Goal: Check status: Check status

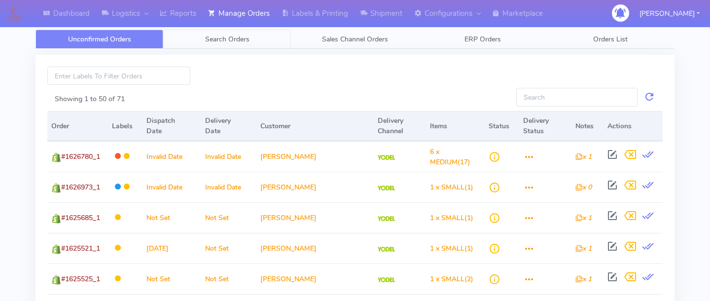
click at [201, 32] on link "Search Orders" at bounding box center [227, 39] width 128 height 19
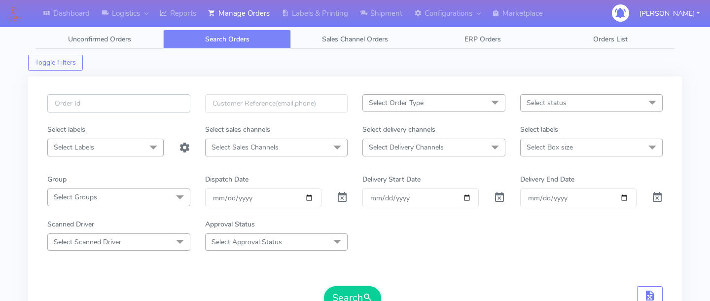
click at [145, 95] on input "text" at bounding box center [118, 103] width 143 height 18
paste input "1626740"
type input "1626740"
click at [344, 197] on span at bounding box center [342, 199] width 12 height 9
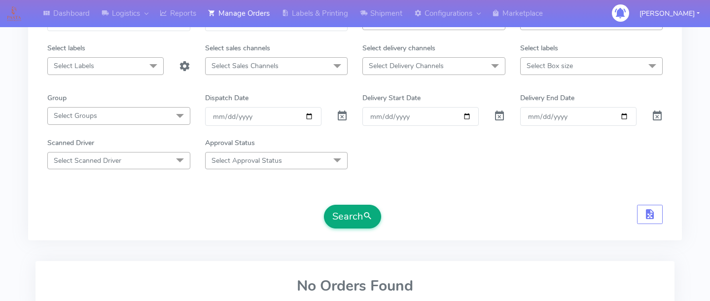
scroll to position [84, 0]
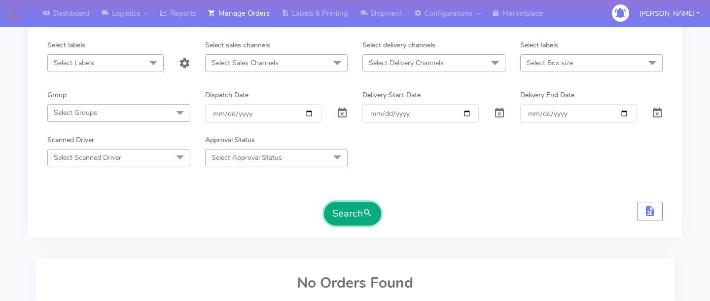
click at [346, 220] on button "Search" at bounding box center [352, 214] width 57 height 24
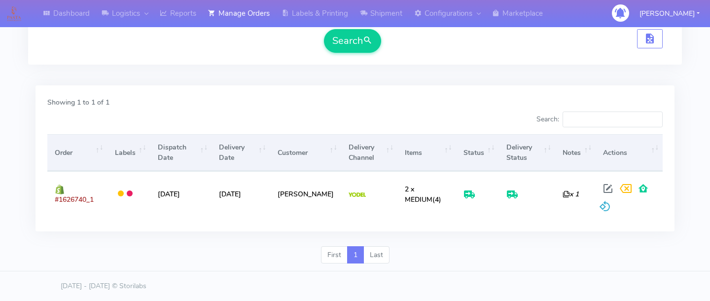
scroll to position [0, 0]
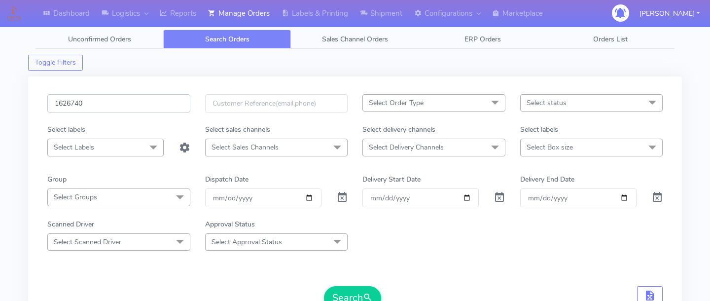
click at [144, 100] on input "1626740" at bounding box center [118, 103] width 143 height 18
paste input "1626429"
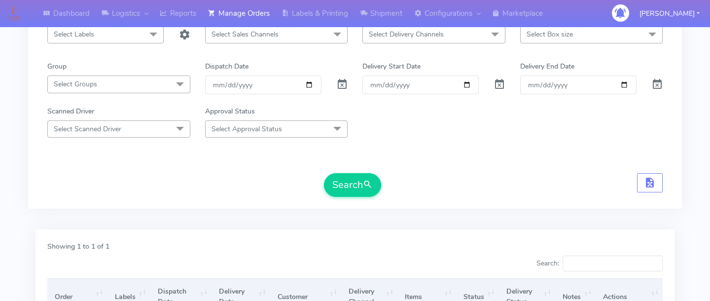
scroll to position [216, 0]
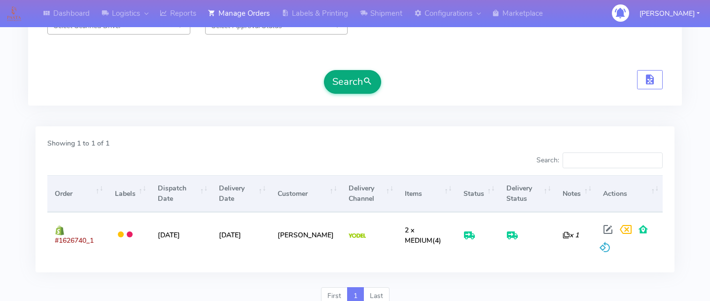
type input "1626429"
click at [363, 85] on button "Search" at bounding box center [352, 82] width 57 height 24
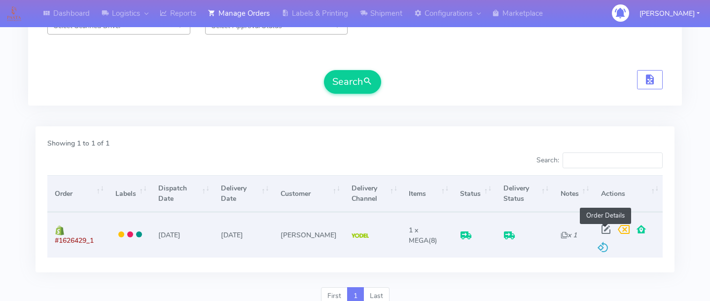
click at [602, 227] on span at bounding box center [606, 231] width 18 height 9
select select "5"
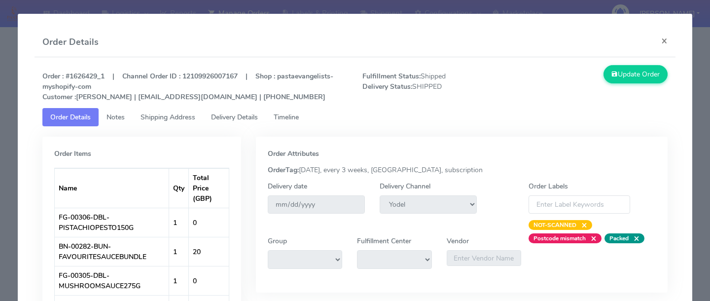
click at [258, 119] on span "Delivery Details" at bounding box center [234, 116] width 47 height 9
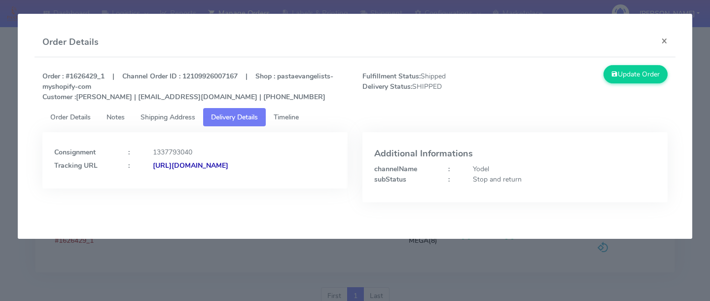
click at [286, 116] on span "Timeline" at bounding box center [286, 116] width 25 height 9
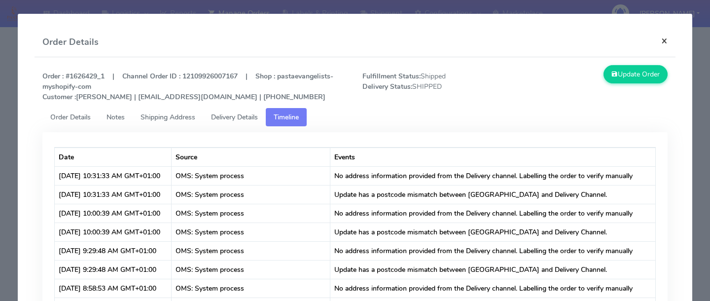
click at [661, 39] on button "×" at bounding box center [665, 41] width 22 height 26
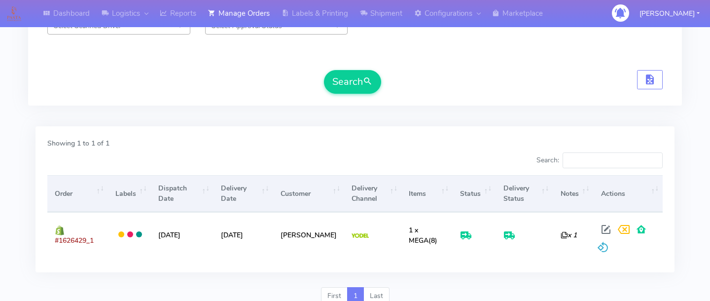
scroll to position [0, 0]
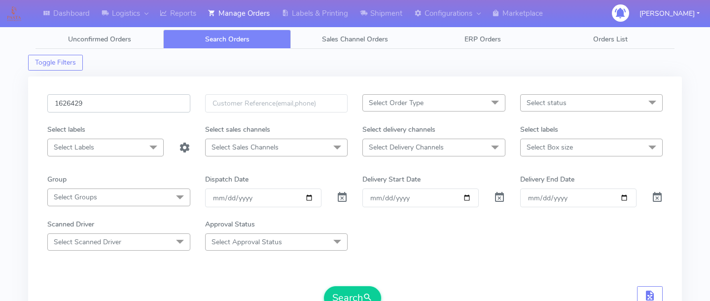
click at [115, 100] on input "1626429" at bounding box center [118, 103] width 143 height 18
paste input "1625678"
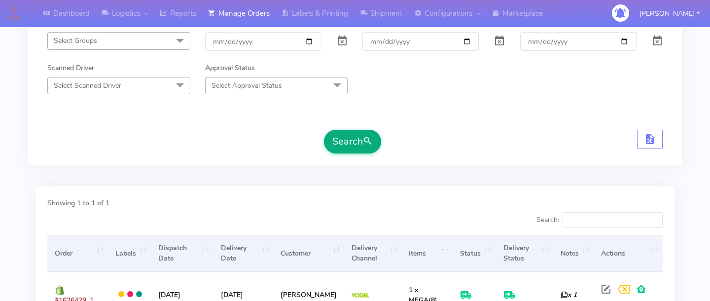
type input "1625678"
click at [341, 149] on button "Search" at bounding box center [352, 142] width 57 height 24
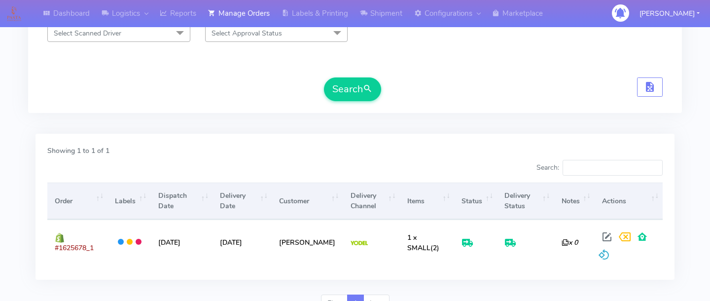
scroll to position [210, 0]
